Goal: Task Accomplishment & Management: Use online tool/utility

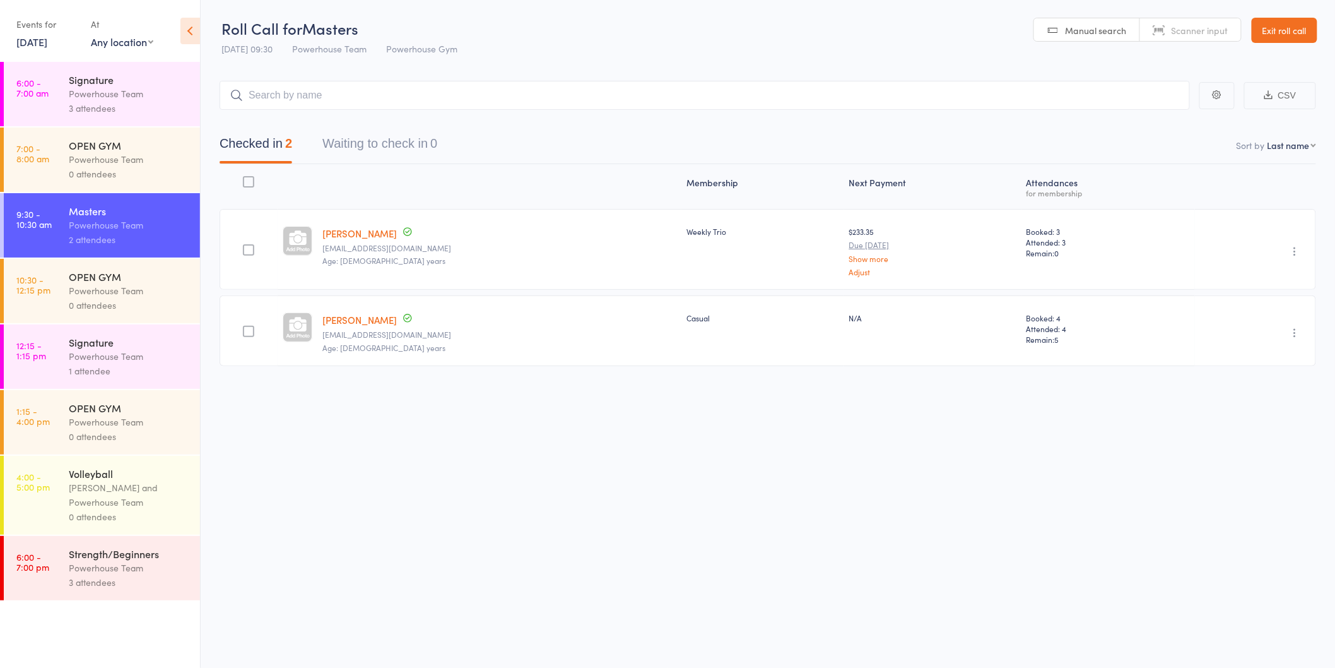
click at [160, 362] on div "Powerhouse Team" at bounding box center [129, 356] width 121 height 15
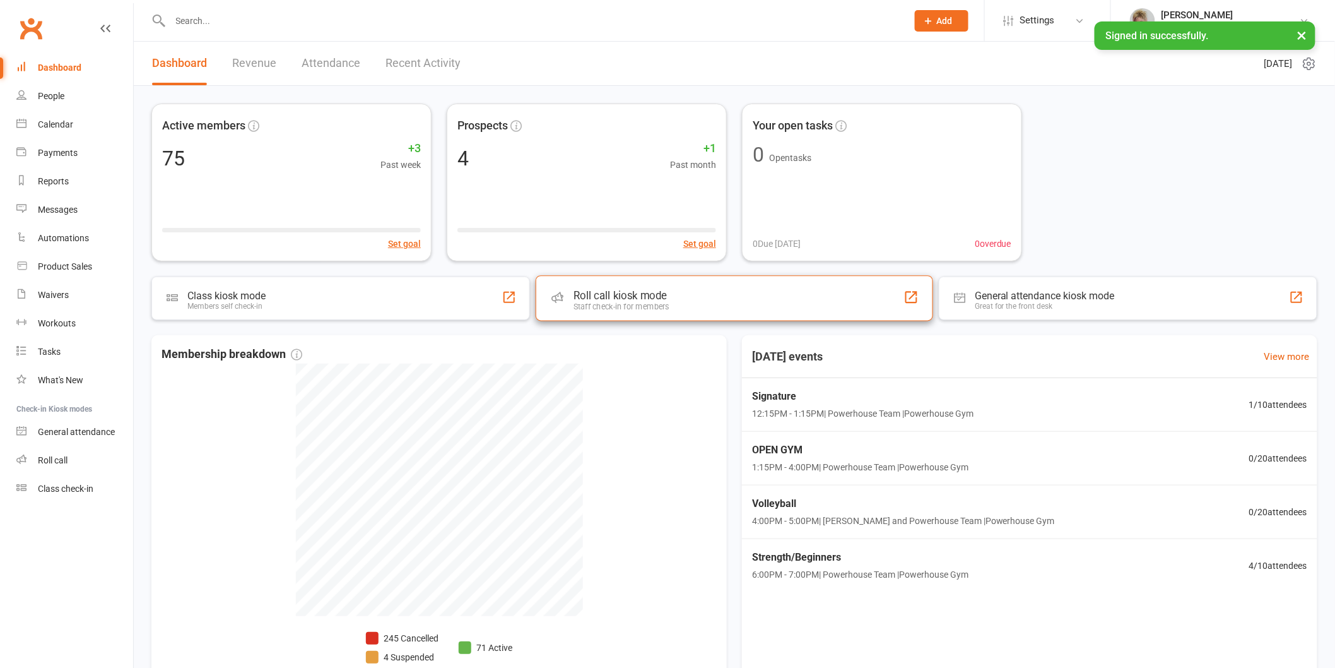
click at [598, 297] on div "Roll call kiosk mode" at bounding box center [622, 295] width 96 height 13
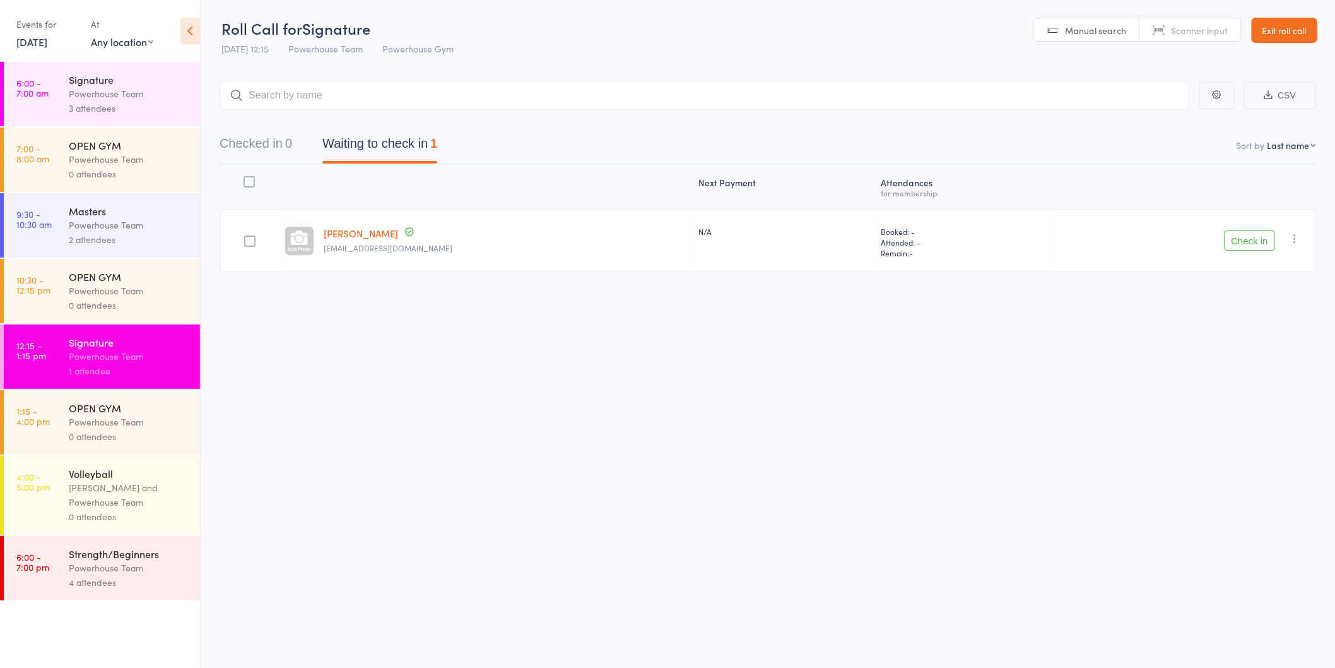
click at [1240, 244] on button "Check in" at bounding box center [1250, 240] width 50 height 20
